Goal: Find specific page/section: Find specific page/section

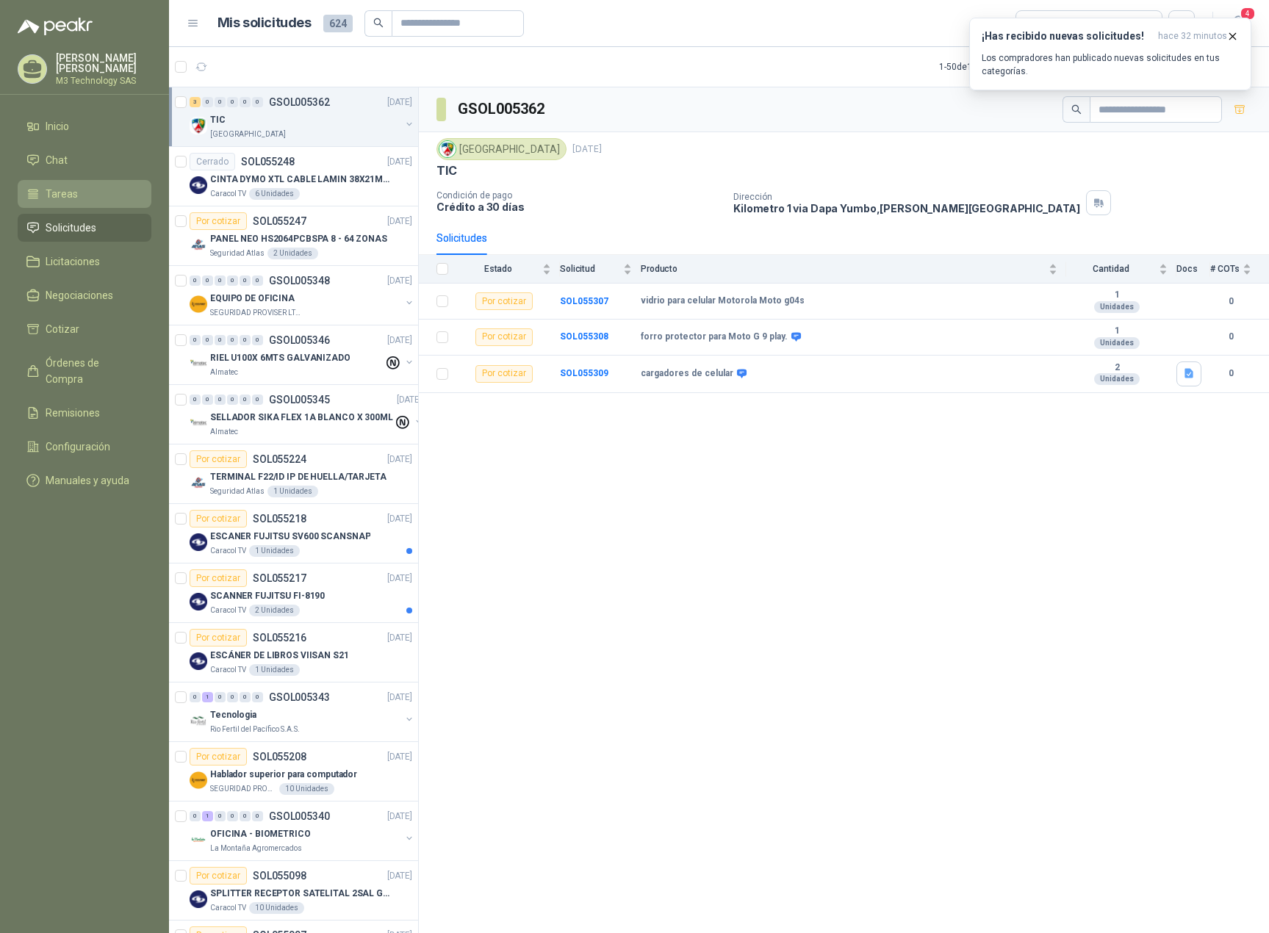
click at [82, 187] on li "Tareas" at bounding box center [84, 194] width 116 height 16
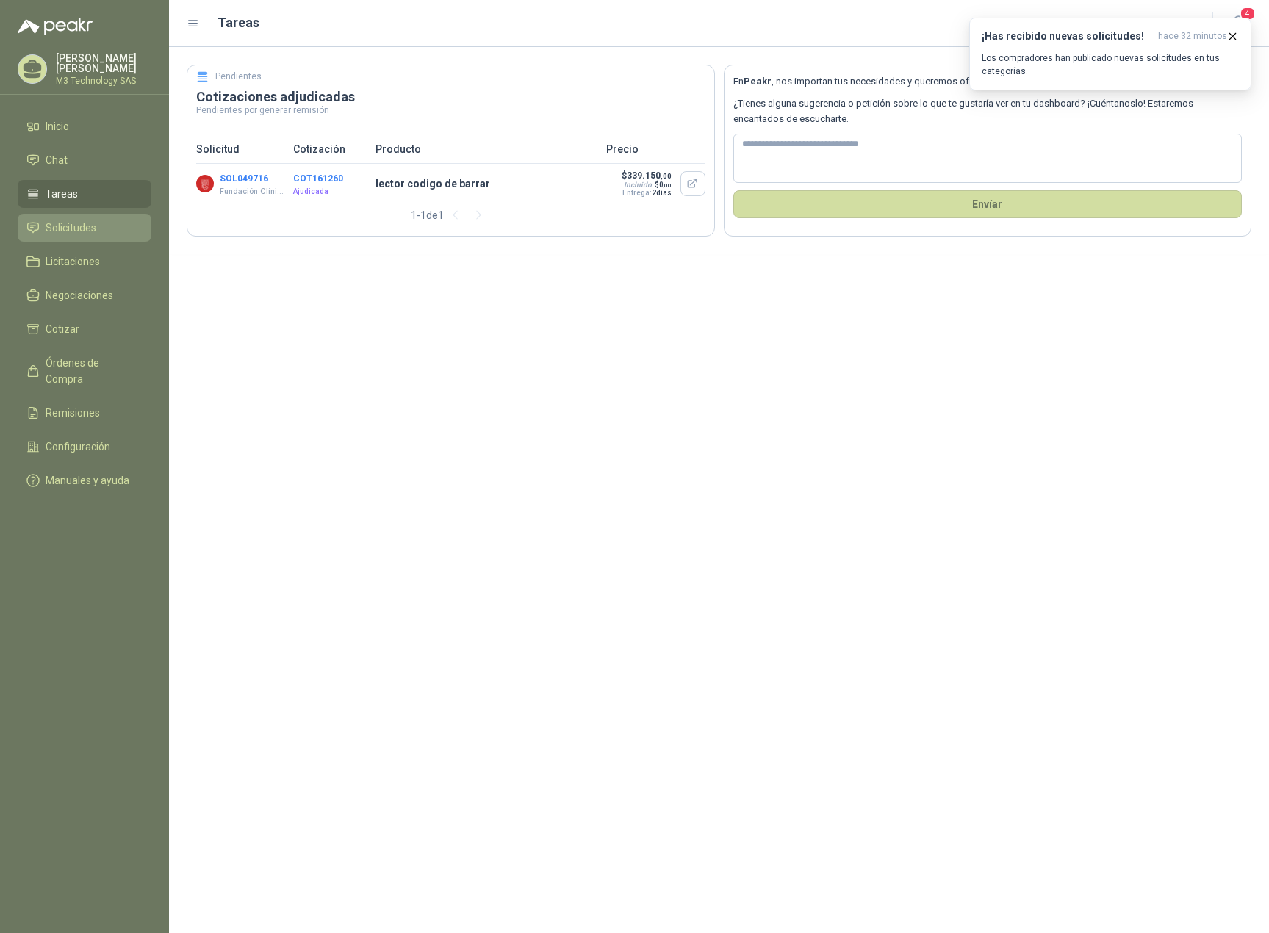
click at [79, 224] on span "Solicitudes" at bounding box center [71, 228] width 51 height 16
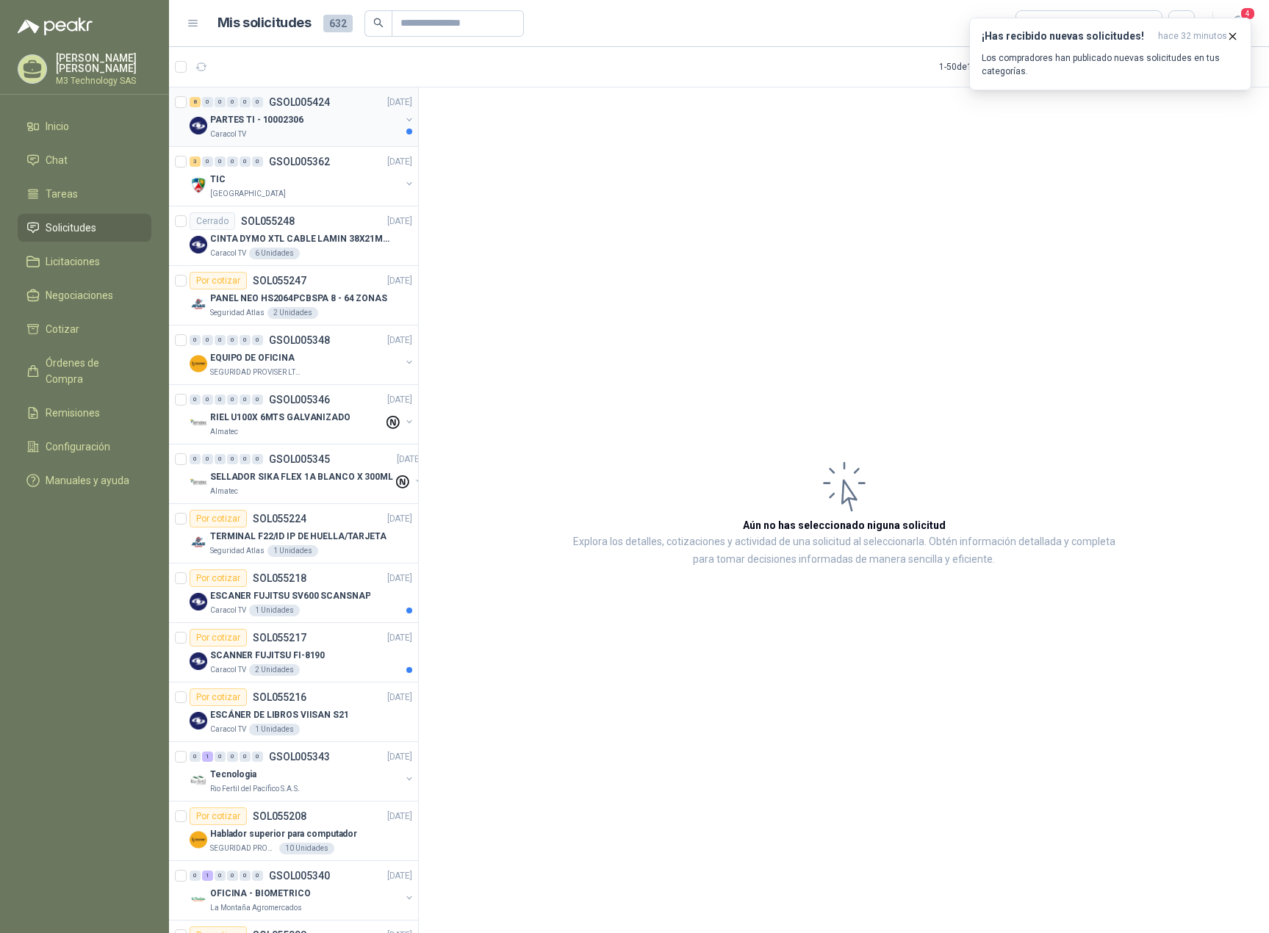
click at [342, 129] on div "Caracol TV" at bounding box center [305, 135] width 190 height 12
